Goal: Task Accomplishment & Management: Use online tool/utility

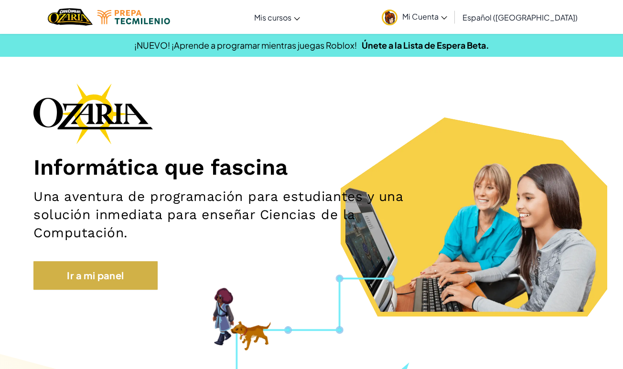
click at [80, 272] on link "Ir a mi panel" at bounding box center [95, 275] width 124 height 29
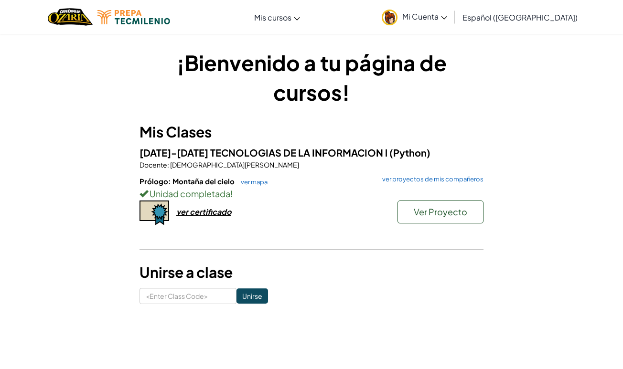
click at [244, 186] on h6 "Prólogo: Montaña del cielo ver mapa ver proyectos de mis compañeros" at bounding box center [311, 181] width 344 height 11
click at [246, 183] on link "ver mapa" at bounding box center [252, 182] width 32 height 8
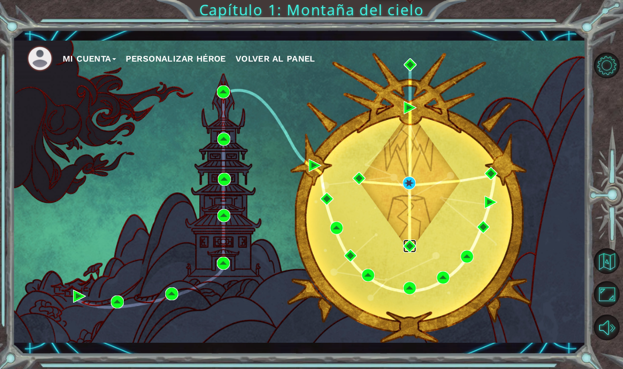
click at [406, 247] on img at bounding box center [409, 246] width 13 height 13
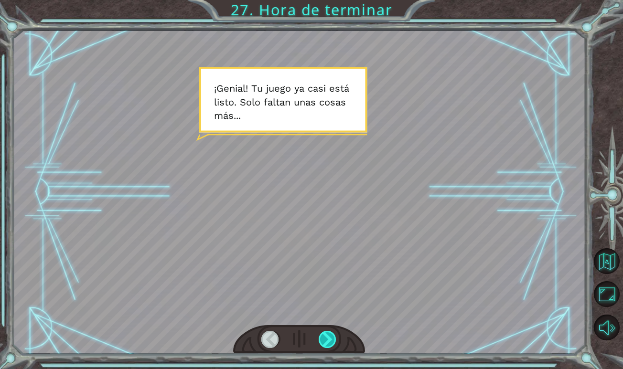
click at [327, 341] on div at bounding box center [328, 339] width 18 height 17
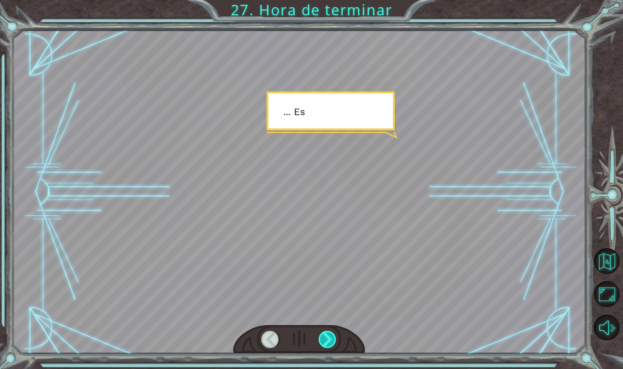
click at [327, 341] on div at bounding box center [328, 339] width 18 height 17
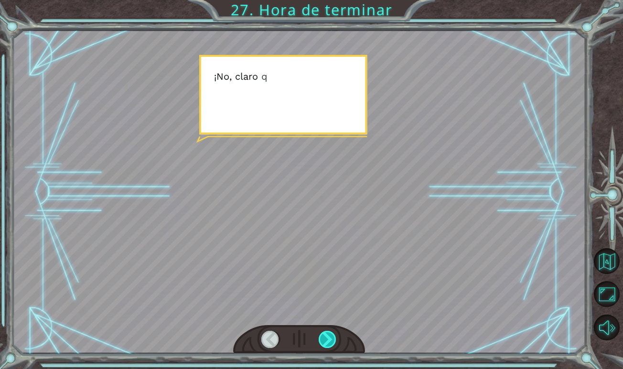
click at [327, 341] on div at bounding box center [328, 339] width 18 height 17
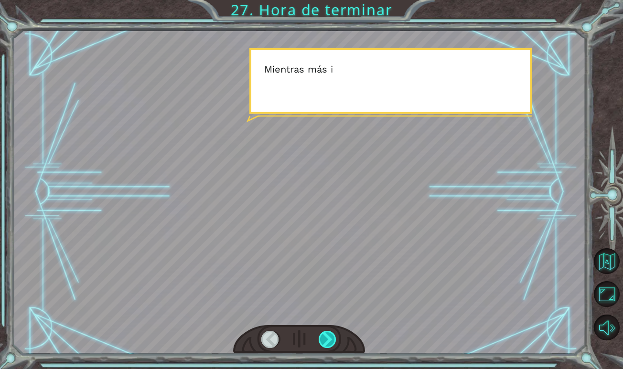
click at [327, 341] on div at bounding box center [328, 339] width 18 height 17
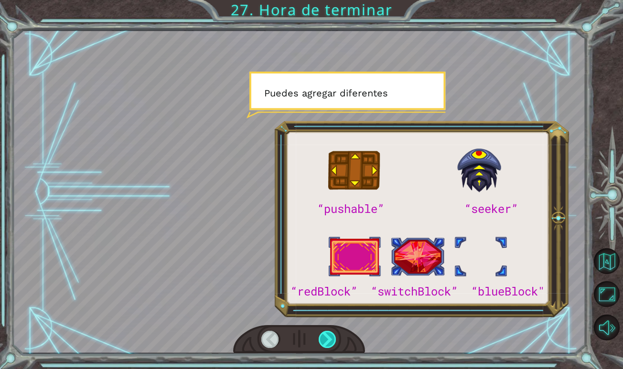
click at [327, 341] on div at bounding box center [328, 339] width 18 height 17
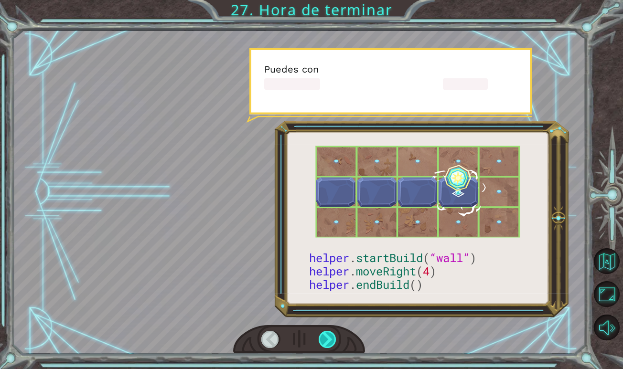
click at [327, 341] on div at bounding box center [328, 339] width 18 height 17
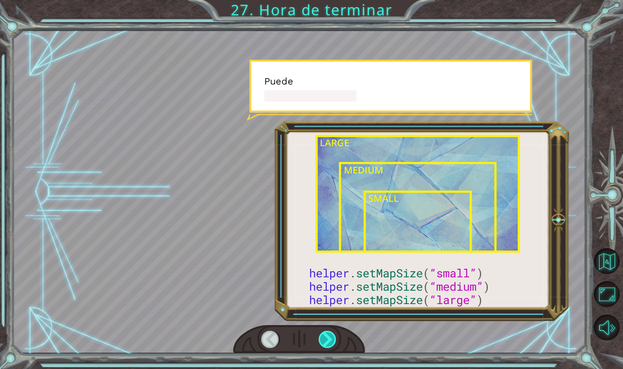
click at [327, 341] on div at bounding box center [328, 339] width 18 height 17
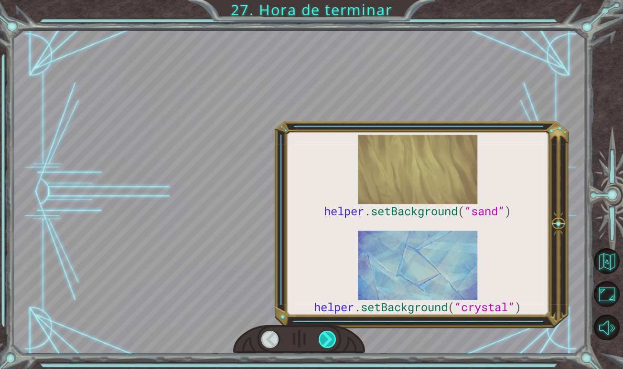
click at [327, 341] on div at bounding box center [328, 339] width 18 height 17
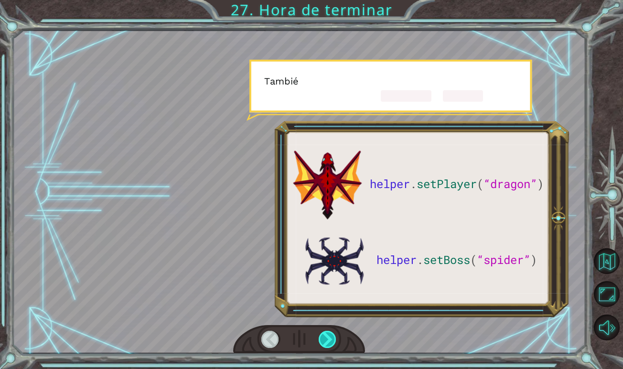
click at [327, 341] on div at bounding box center [328, 339] width 18 height 17
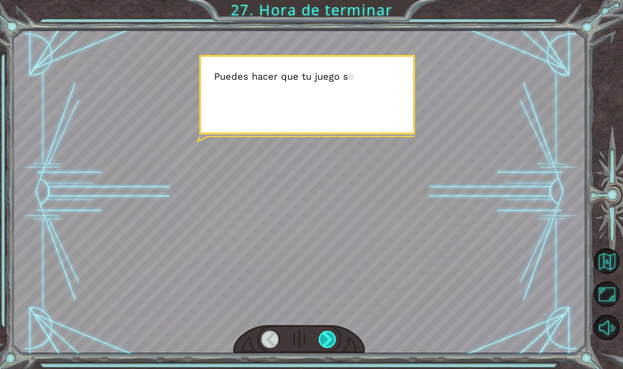
click at [327, 341] on div at bounding box center [328, 339] width 18 height 17
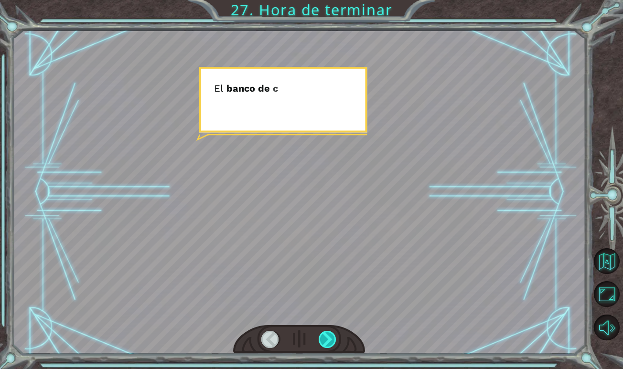
click at [327, 341] on div at bounding box center [328, 339] width 18 height 17
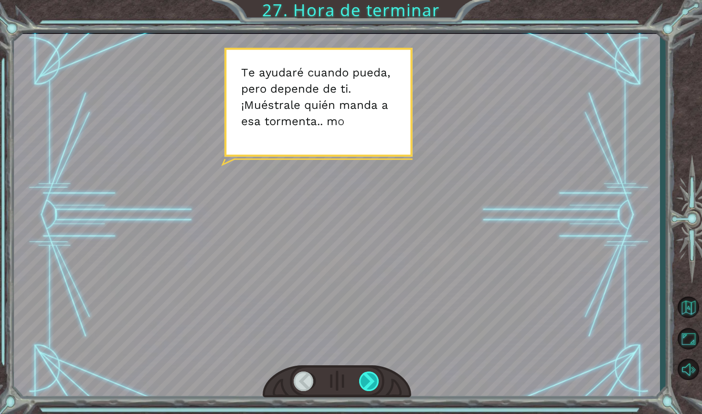
click at [368, 369] on div at bounding box center [369, 382] width 21 height 20
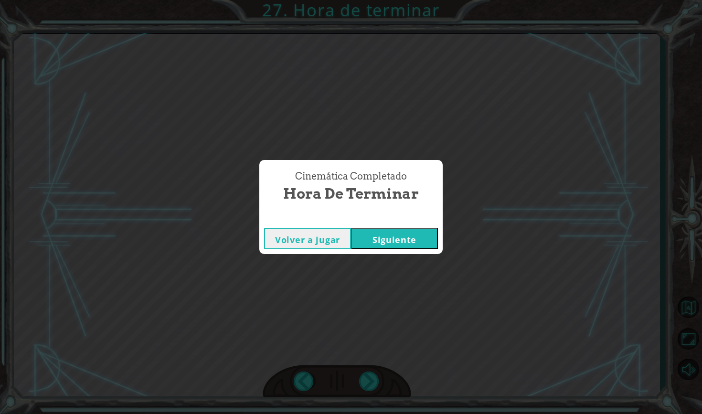
click at [402, 239] on button "Siguiente" at bounding box center [394, 238] width 87 height 21
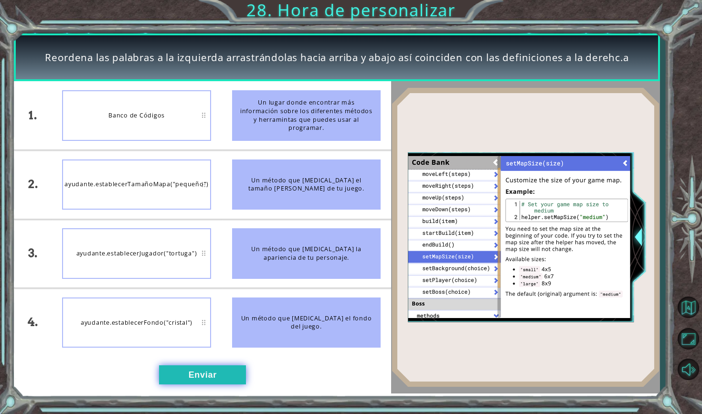
click at [190, 368] on button "Enviar" at bounding box center [202, 374] width 87 height 19
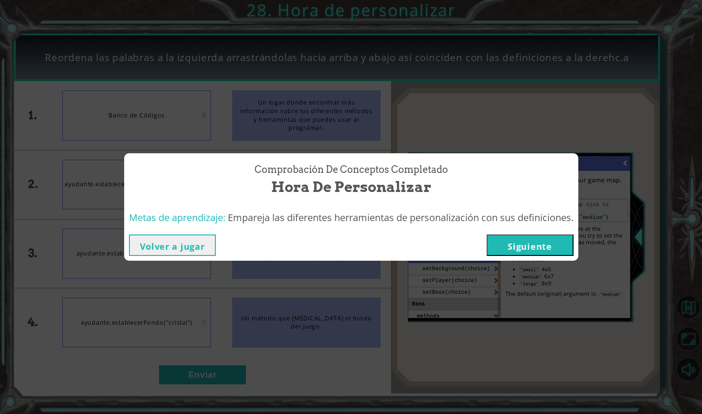
click at [553, 252] on button "Siguiente" at bounding box center [530, 245] width 87 height 21
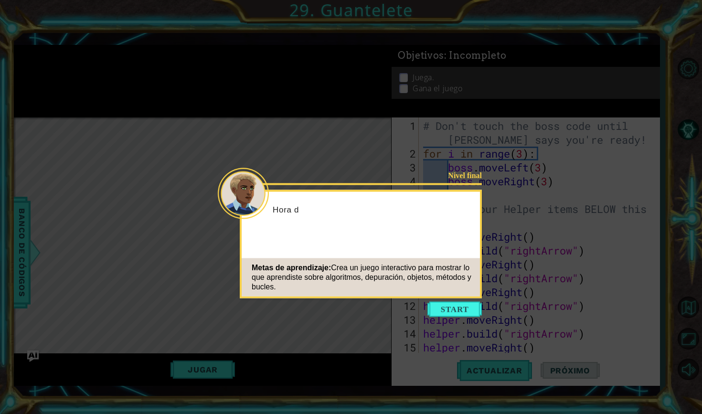
scroll to position [55, 0]
